Goal: Task Accomplishment & Management: Use online tool/utility

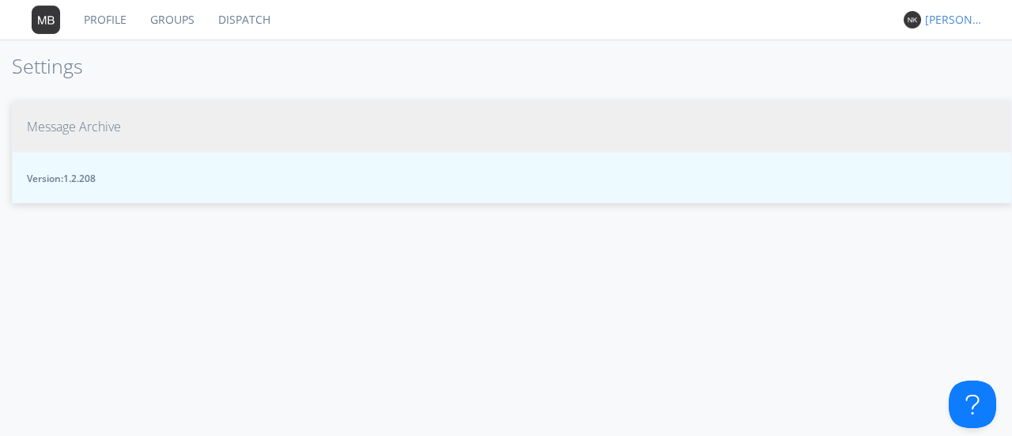
click at [57, 124] on span "Message Archive" at bounding box center [74, 127] width 94 height 18
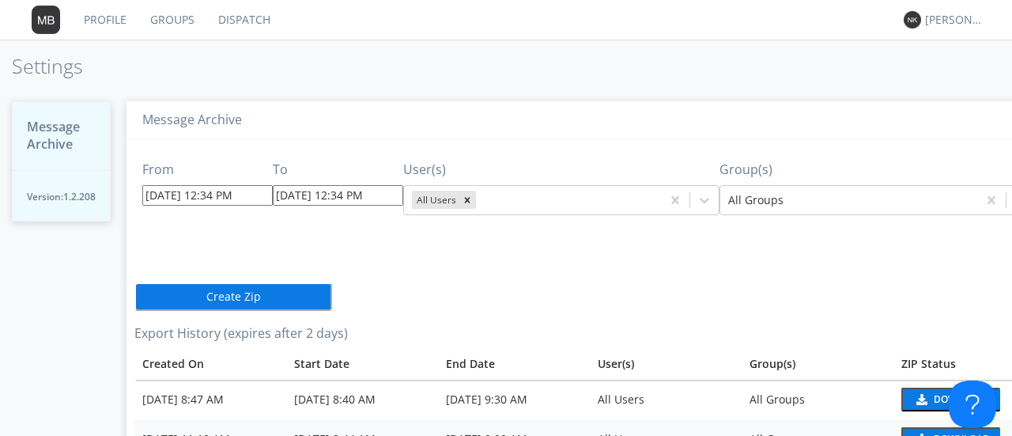
click at [199, 189] on input "[DATE] 12:34 PM" at bounding box center [207, 195] width 130 height 21
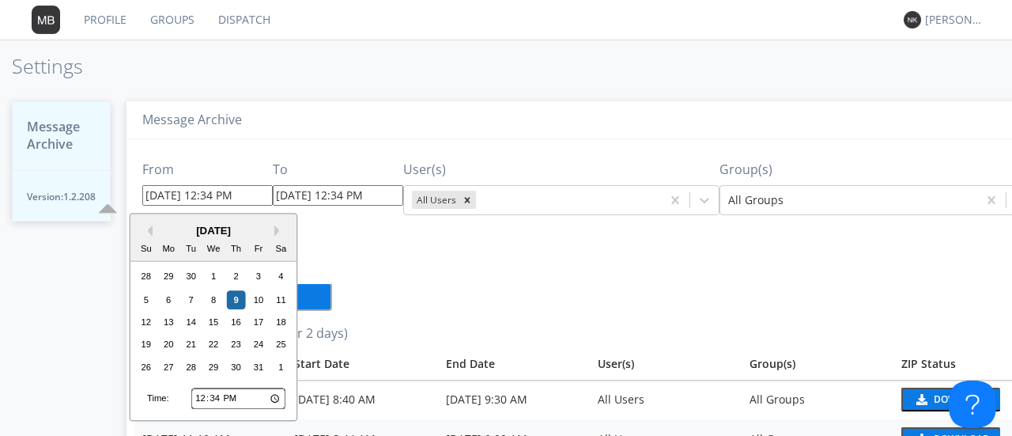
click at [152, 230] on div "[DATE]" at bounding box center [213, 230] width 166 height 15
click at [149, 232] on button "Previous Month" at bounding box center [147, 230] width 11 height 11
click at [232, 278] on div "4" at bounding box center [236, 276] width 19 height 19
type input "[DATE] 12:34 PM"
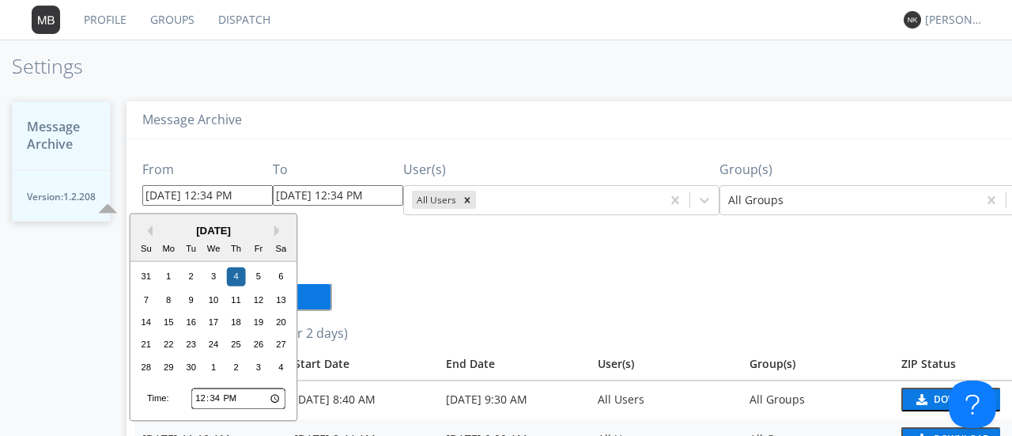
drag, startPoint x: 202, startPoint y: 195, endPoint x: 191, endPoint y: 194, distance: 12.0
click at [191, 194] on input "[DATE] 12:34 PM" at bounding box center [207, 195] width 130 height 21
type input "[DATE] 02:34 PM"
type input "[DATE] 2:34 PM"
click at [220, 195] on input "[DATE] 02:34 PM" at bounding box center [207, 195] width 130 height 21
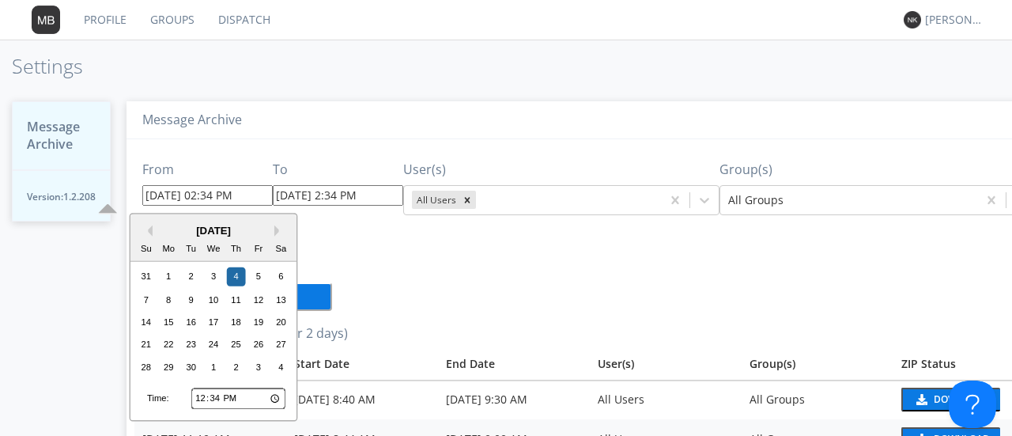
type input "[DATE] 02:3 PM"
type input "[DATE] 2:03 PM"
type input "[DATE] 02: PM"
type input "[DATE] 2:00 PM"
click at [234, 191] on input "[DATE] 02:00 PM" at bounding box center [207, 195] width 130 height 21
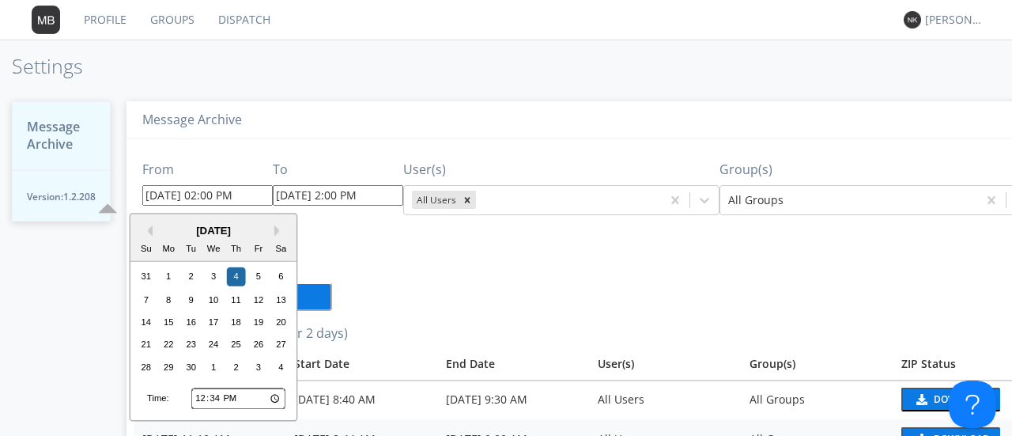
type input "[DATE] 2:00 PM"
click at [335, 193] on input "[DATE] 2:00 PM" at bounding box center [338, 195] width 130 height 21
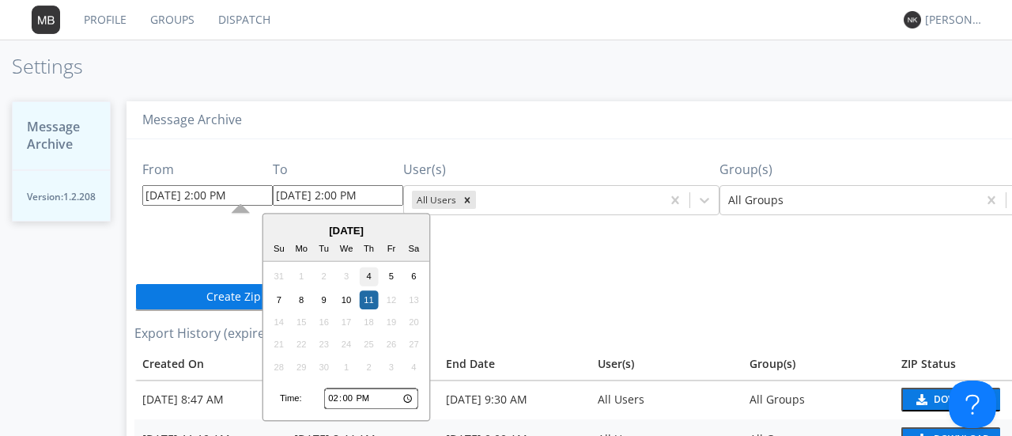
click at [375, 279] on div "4" at bounding box center [369, 276] width 19 height 19
click at [324, 194] on input "[DATE] 2:00 PM" at bounding box center [338, 195] width 130 height 21
drag, startPoint x: 344, startPoint y: 198, endPoint x: 332, endPoint y: 195, distance: 12.3
click at [332, 195] on input "[DATE] 4:00 PM" at bounding box center [338, 195] width 130 height 21
click at [332, 195] on input "[DATE] 4:1 PM" at bounding box center [338, 195] width 130 height 21
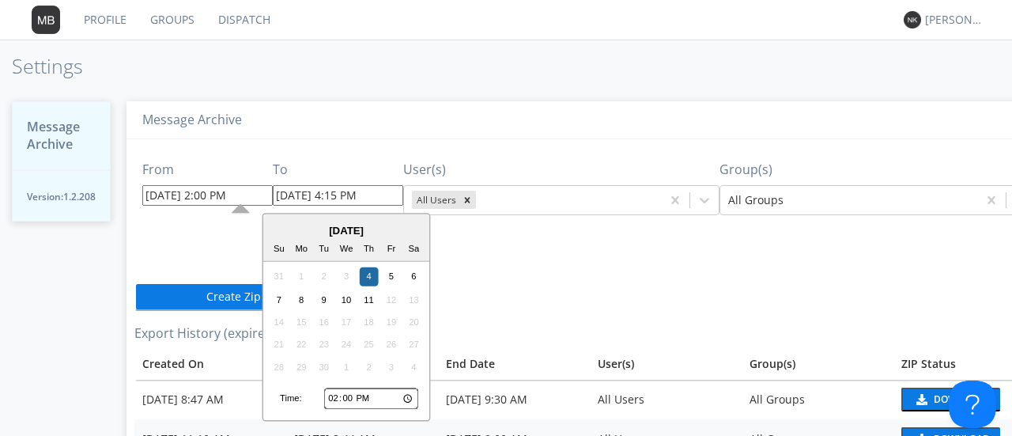
type input "[DATE] 4:15 PM"
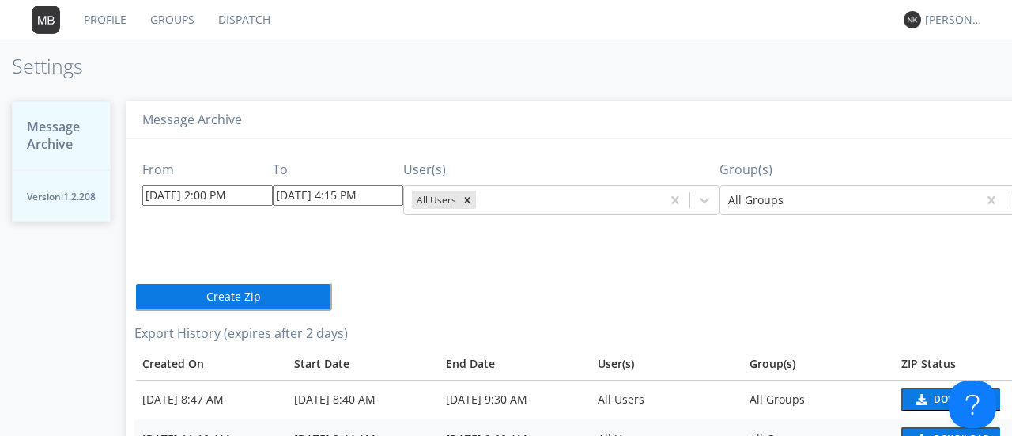
click at [261, 303] on button "Create Zip" at bounding box center [233, 296] width 198 height 28
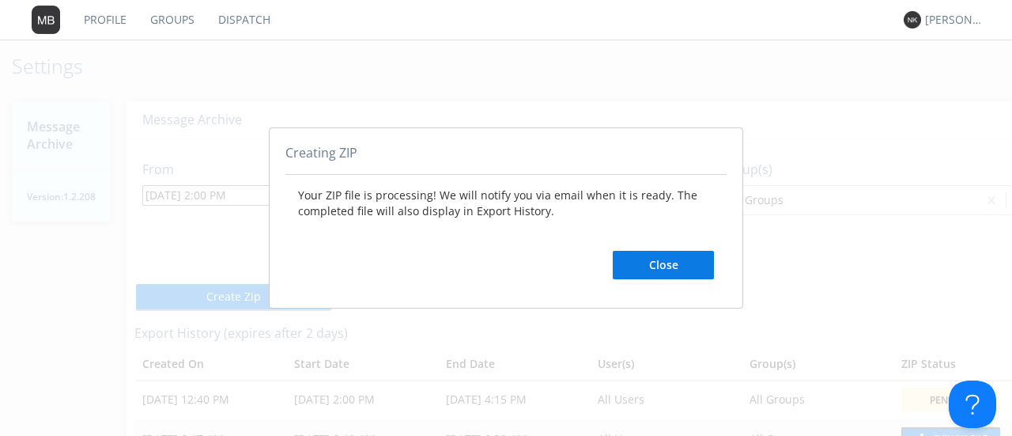
click at [682, 265] on button "Close" at bounding box center [663, 265] width 101 height 28
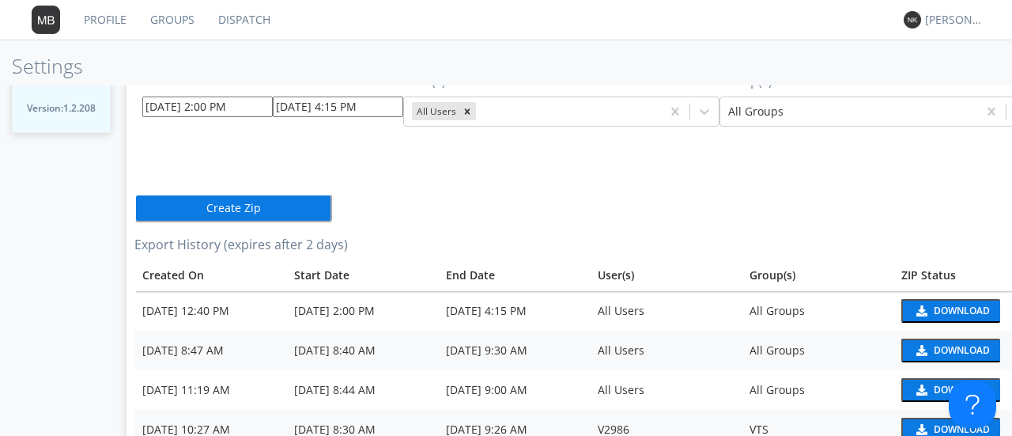
scroll to position [127, 0]
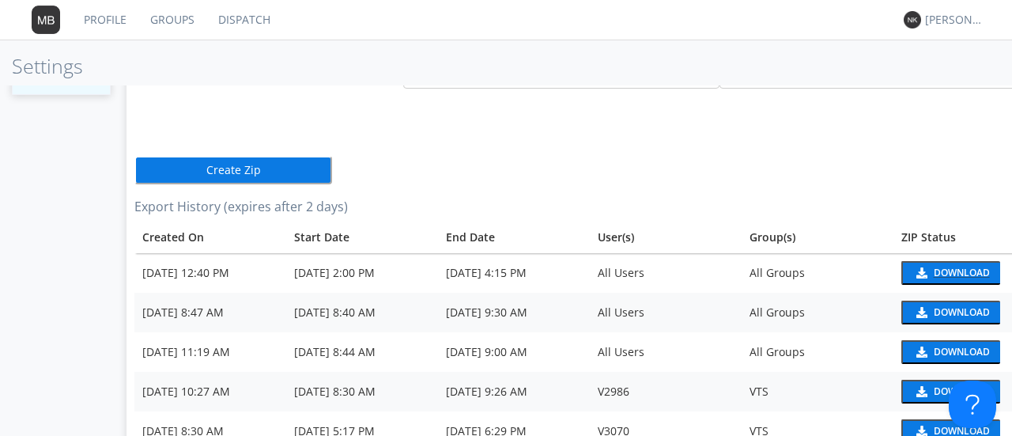
click at [935, 269] on div "Download" at bounding box center [962, 272] width 56 height 9
